Goal: Book appointment/travel/reservation

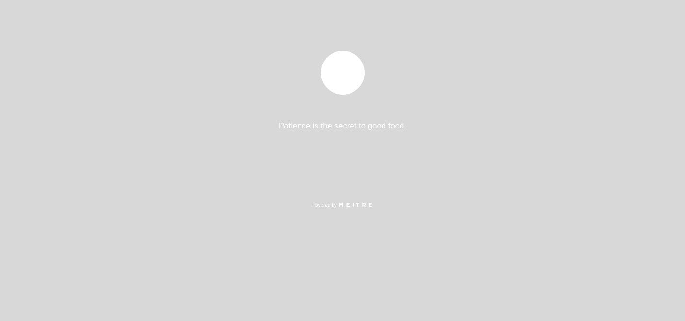
select select "es"
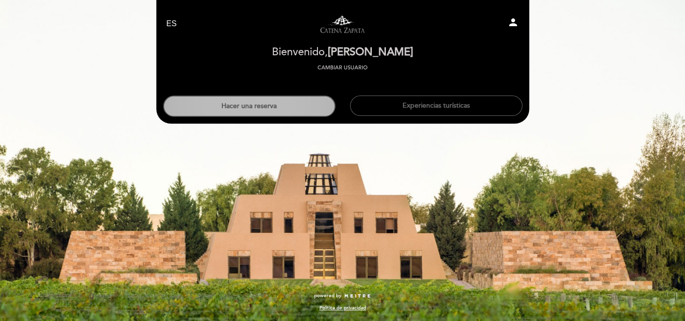
click at [271, 108] on button "Hacer una reserva" at bounding box center [249, 106] width 172 height 21
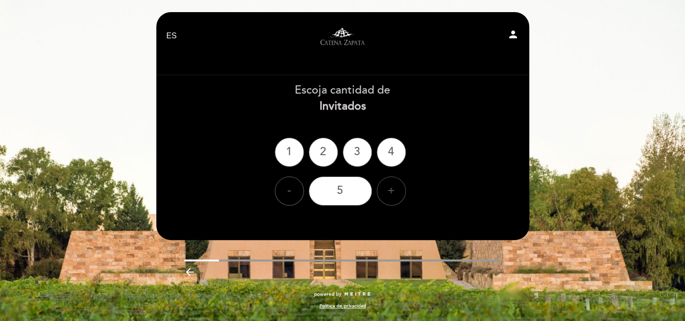
click at [392, 189] on div "+" at bounding box center [391, 191] width 29 height 29
click at [336, 193] on div "6" at bounding box center [340, 191] width 63 height 29
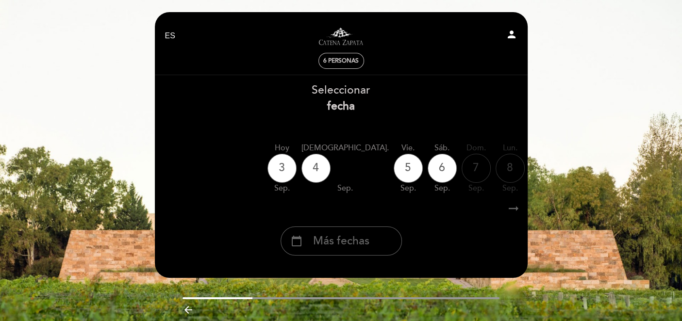
click at [351, 243] on span "Más fechas" at bounding box center [341, 241] width 56 height 16
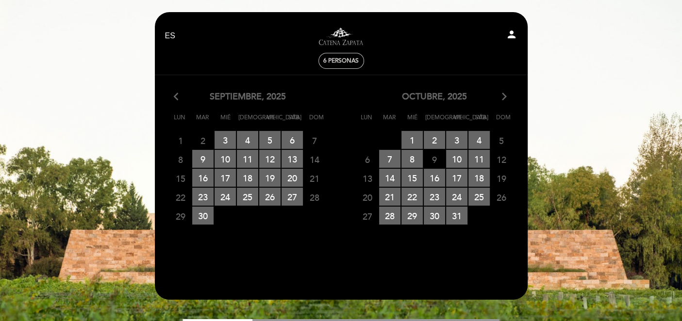
click at [504, 101] on icon "arrow_forward_ios" at bounding box center [504, 97] width 9 height 13
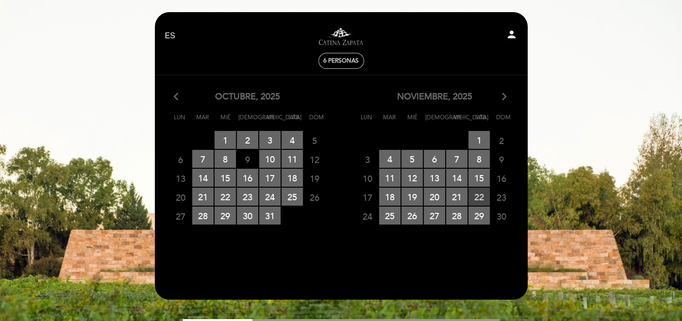
click at [481, 192] on span "22 RESERVAS DISPONIBLES" at bounding box center [478, 197] width 21 height 18
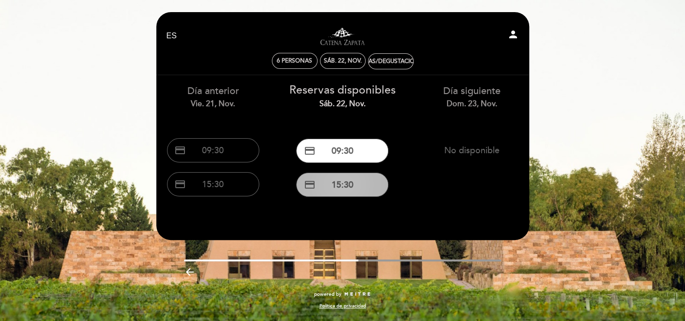
click at [344, 187] on button "credit_card 15:30" at bounding box center [342, 185] width 92 height 24
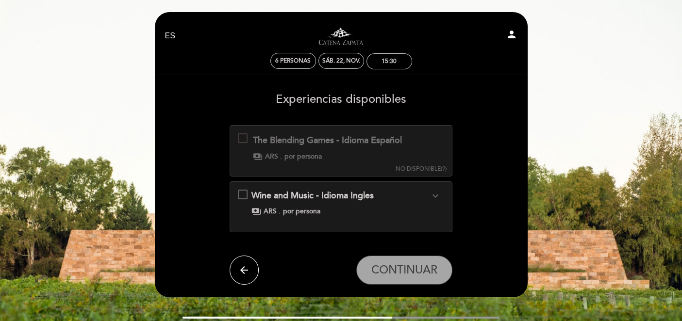
click at [242, 273] on icon "arrow_back" at bounding box center [244, 270] width 12 height 12
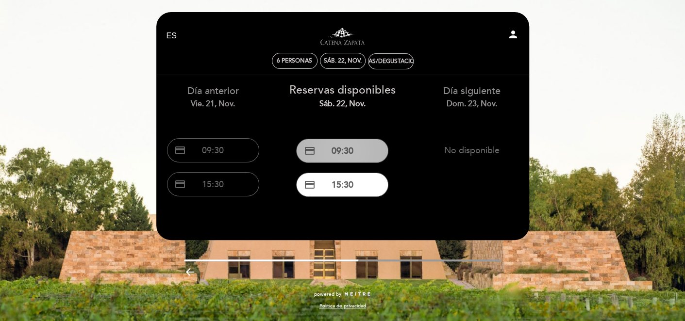
click at [342, 152] on button "credit_card 09:30" at bounding box center [342, 151] width 92 height 24
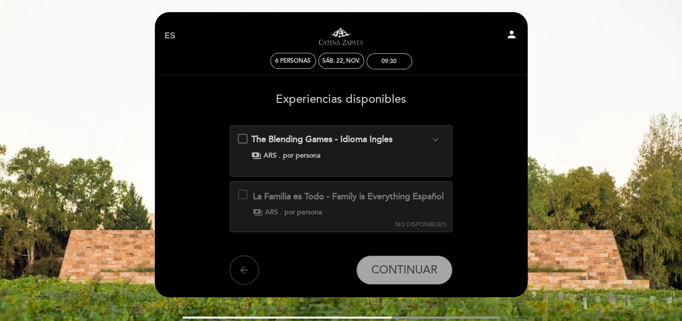
click at [242, 276] on icon "arrow_back" at bounding box center [244, 270] width 12 height 12
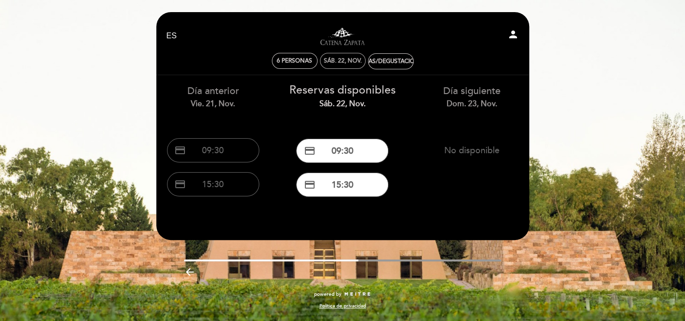
click at [340, 66] on div "sáb. 22, nov." at bounding box center [343, 61] width 46 height 16
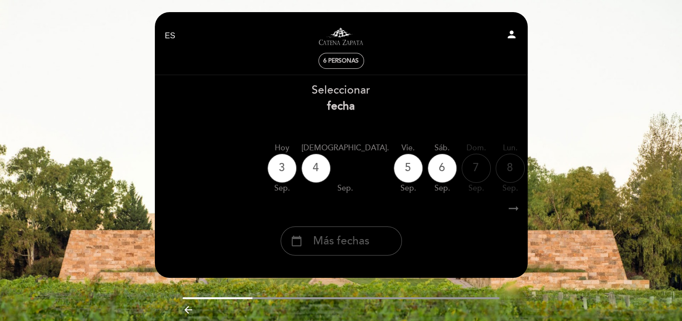
click at [351, 249] on span "Más fechas" at bounding box center [341, 241] width 56 height 16
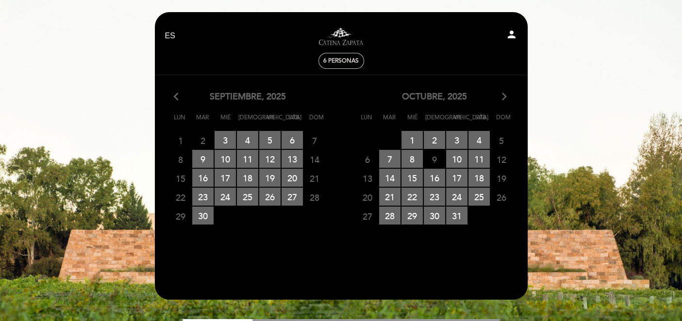
click at [503, 101] on icon "arrow_forward_ios" at bounding box center [504, 97] width 9 height 13
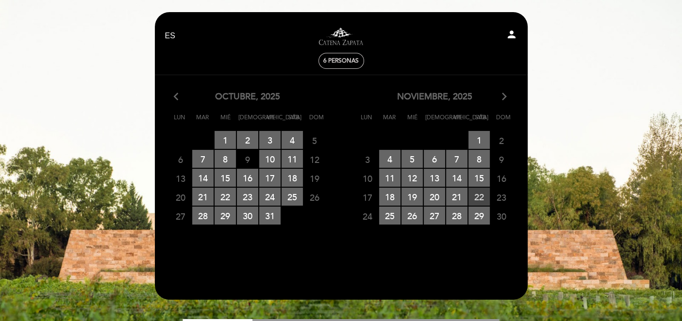
click at [483, 197] on span "22 RESERVAS DISPONIBLES" at bounding box center [478, 197] width 21 height 18
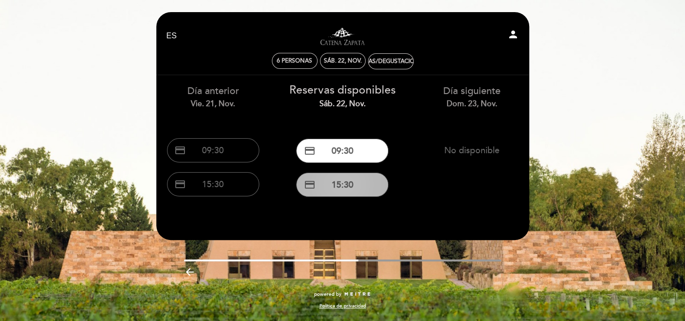
click at [344, 187] on button "credit_card 15:30" at bounding box center [342, 185] width 92 height 24
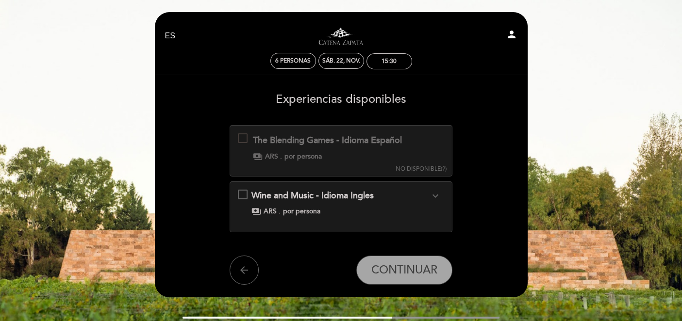
click at [283, 197] on span "Wine and Music - Idioma Ingles" at bounding box center [312, 195] width 122 height 11
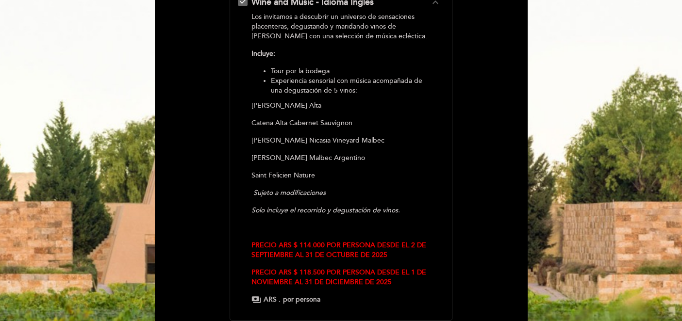
scroll to position [336, 0]
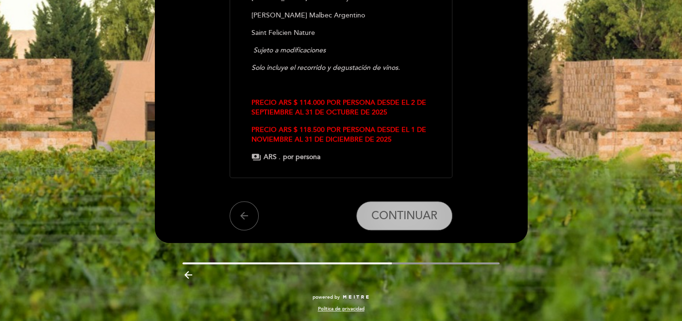
click at [403, 220] on span "CONTINUAR" at bounding box center [404, 216] width 66 height 14
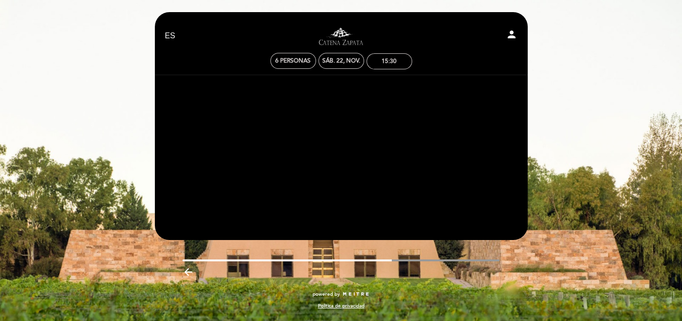
scroll to position [0, 0]
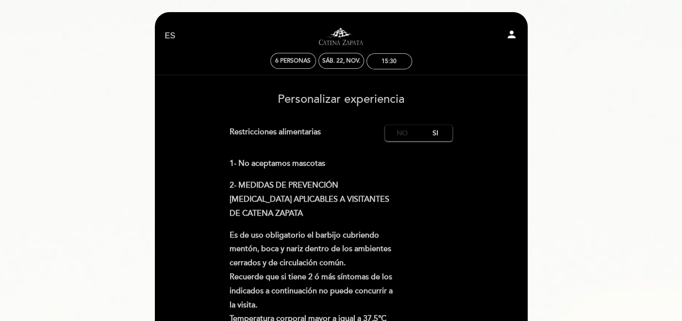
click at [411, 129] on label "No" at bounding box center [402, 133] width 34 height 16
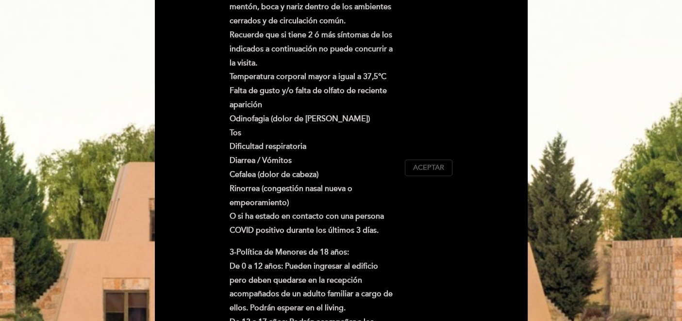
click at [431, 173] on button "Aceptar Aceptado" at bounding box center [429, 168] width 48 height 16
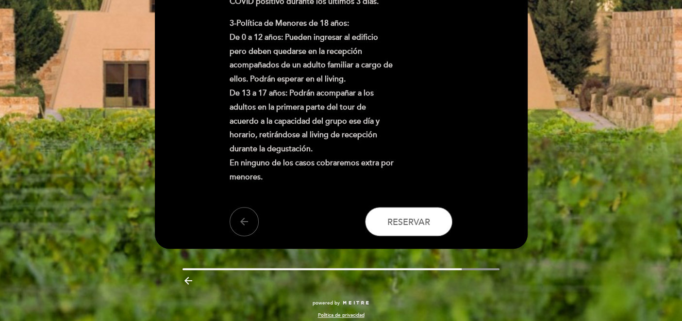
scroll to position [477, 0]
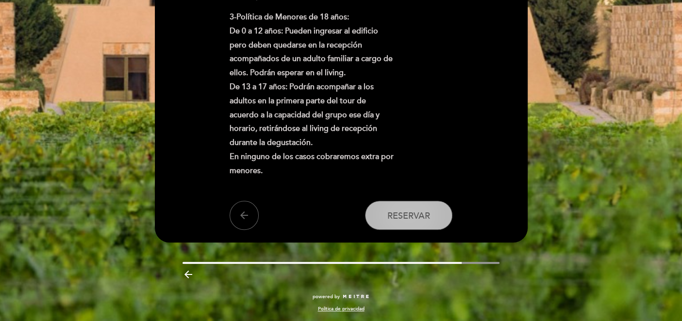
click at [415, 208] on button "Reservar" at bounding box center [408, 215] width 87 height 29
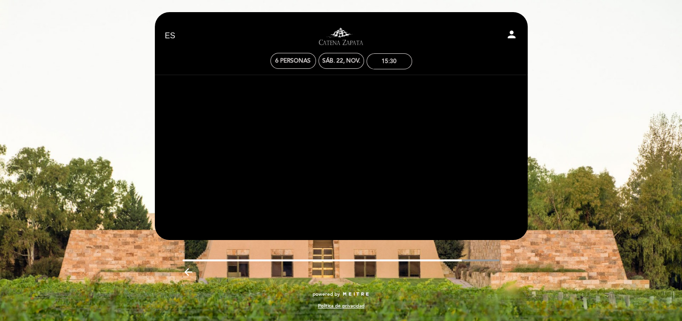
scroll to position [0, 0]
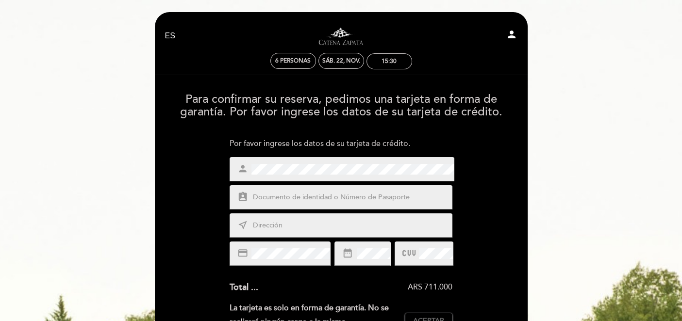
click at [281, 208] on div "assignment_ind" at bounding box center [340, 197] width 223 height 24
click at [281, 201] on input "text" at bounding box center [352, 197] width 202 height 11
type input "54646456"
click at [275, 226] on input "text" at bounding box center [352, 225] width 202 height 11
type input "r"
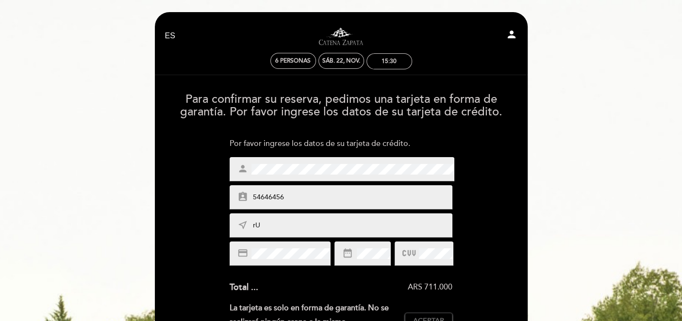
type input "r"
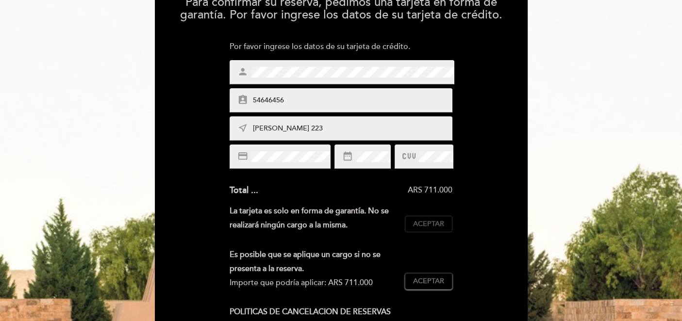
type input "[PERSON_NAME] 223"
click at [435, 225] on span "Aceptar" at bounding box center [428, 224] width 31 height 10
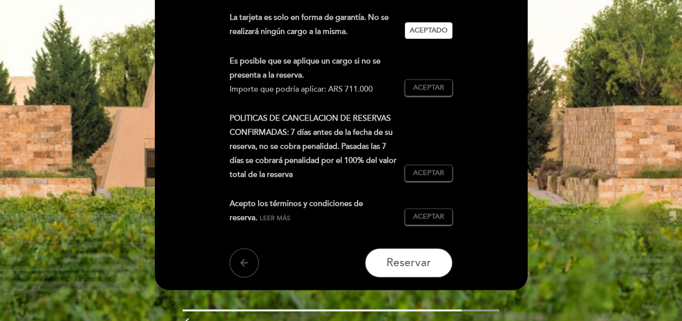
scroll to position [291, 0]
click at [426, 88] on span "Aceptar" at bounding box center [428, 87] width 31 height 10
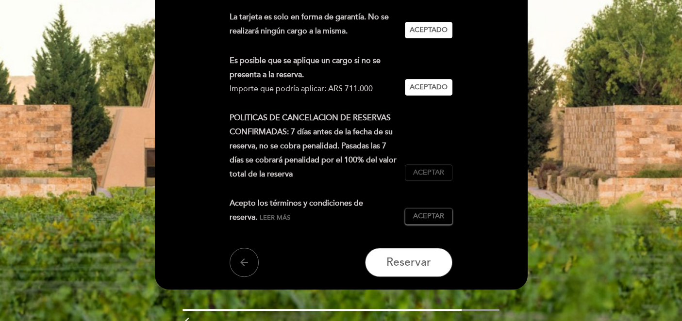
drag, startPoint x: 426, startPoint y: 168, endPoint x: 427, endPoint y: 173, distance: 5.4
click at [427, 170] on button "Aceptar Aceptado" at bounding box center [429, 172] width 48 height 16
click at [438, 213] on span "Aceptar" at bounding box center [428, 217] width 31 height 10
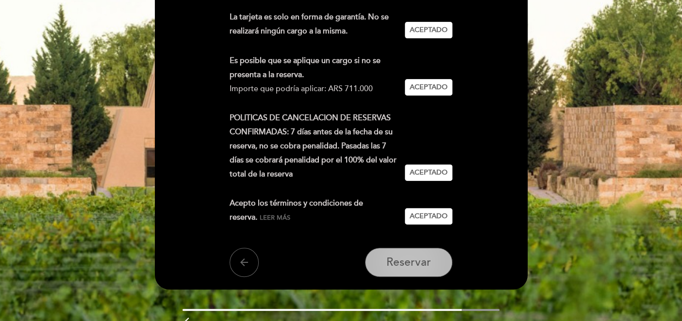
click at [413, 275] on button "Reservar" at bounding box center [408, 262] width 87 height 29
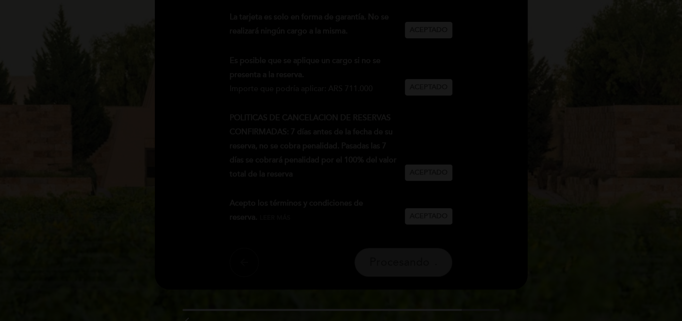
scroll to position [0, 0]
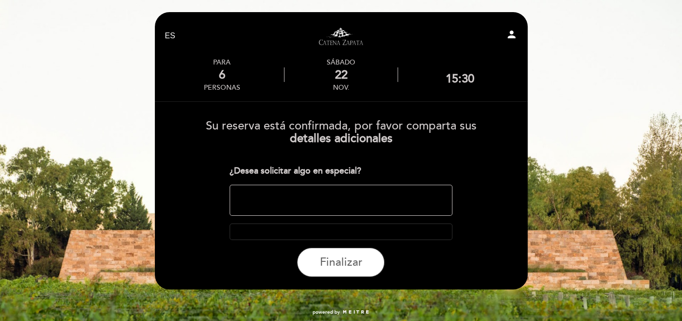
click at [287, 205] on textarea at bounding box center [340, 200] width 223 height 31
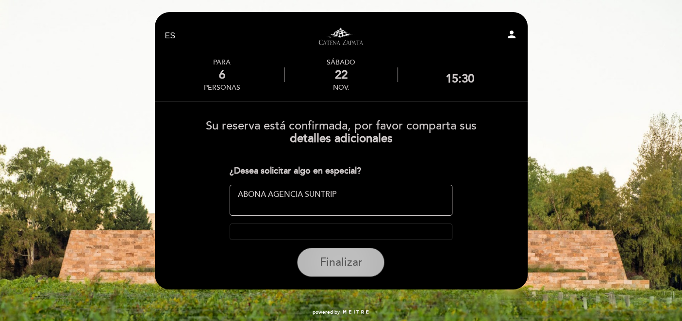
type textarea "ABONA AGENCIA SUNTRIP"
click at [333, 262] on span "Finalizar" at bounding box center [340, 263] width 43 height 14
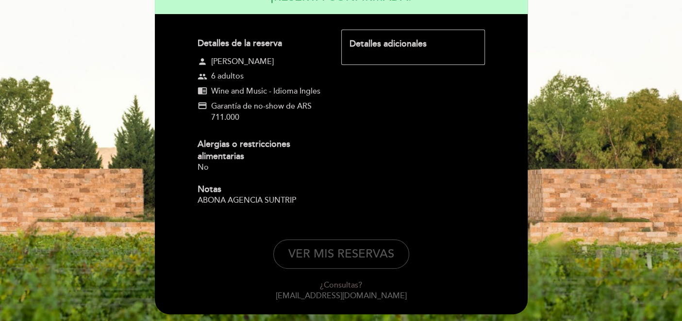
scroll to position [163, 0]
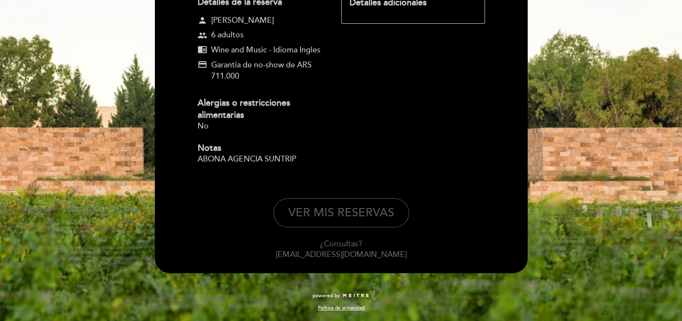
click at [348, 217] on button "VER MIS RESERVAS" at bounding box center [341, 212] width 136 height 29
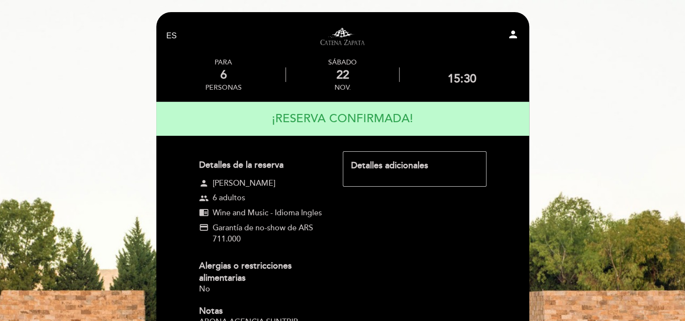
select select "es"
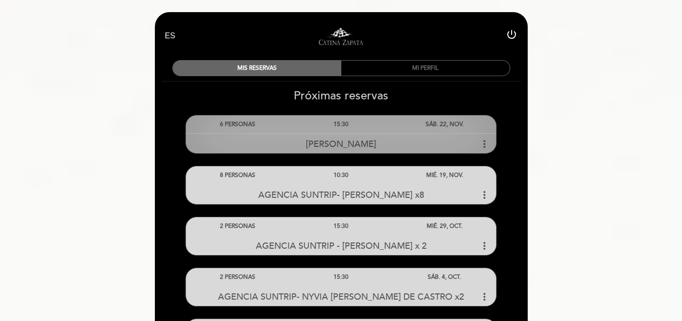
click at [343, 147] on span "[PERSON_NAME]" at bounding box center [341, 144] width 70 height 11
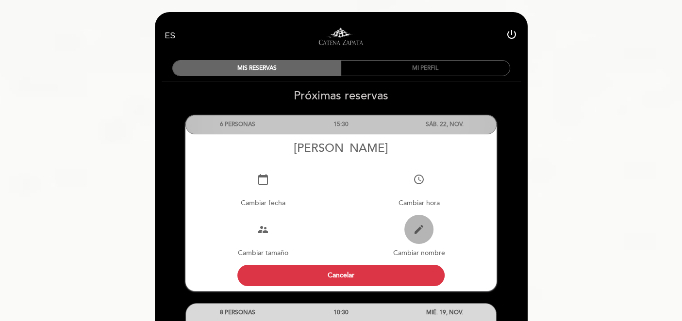
click at [419, 227] on icon "edit" at bounding box center [419, 230] width 12 height 12
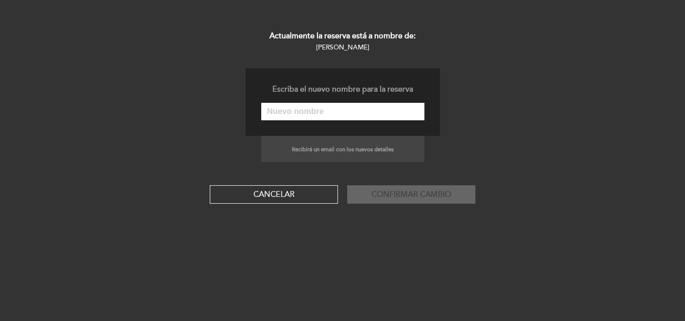
click at [293, 120] on div "Escriba el nuevo nombre para la reserva" at bounding box center [343, 101] width 194 height 67
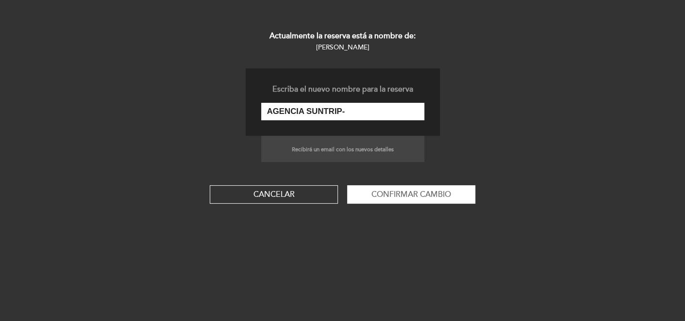
paste input "CLEMER REZENDE FARIA X6"
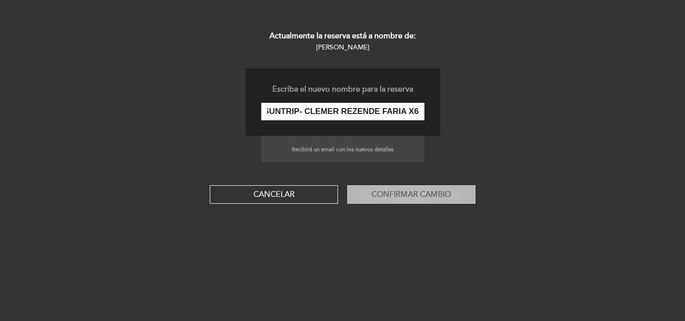
type input "AGENCIA SUNTRIP- CLEMER REZENDE FARIA X6"
click at [417, 200] on button "Confirmar cambio" at bounding box center [411, 194] width 128 height 18
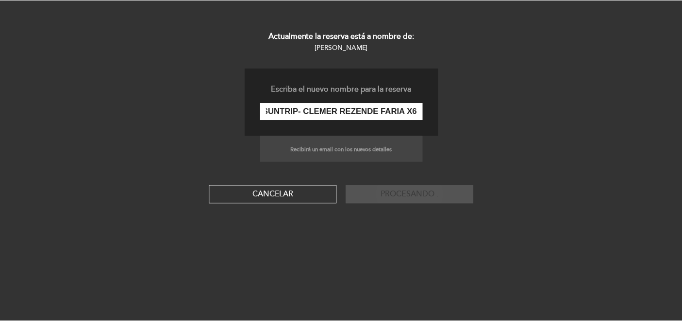
scroll to position [0, 0]
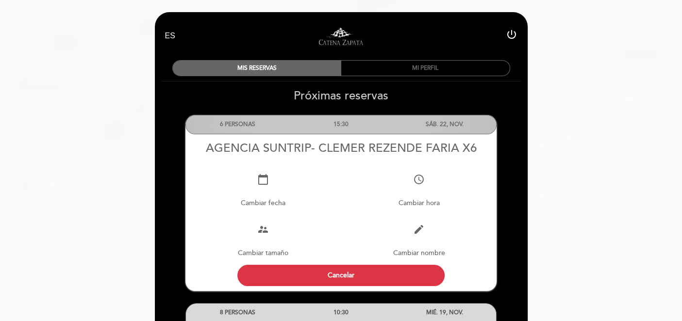
click at [343, 125] on div "15:30" at bounding box center [340, 124] width 103 height 18
